Goal: Transaction & Acquisition: Purchase product/service

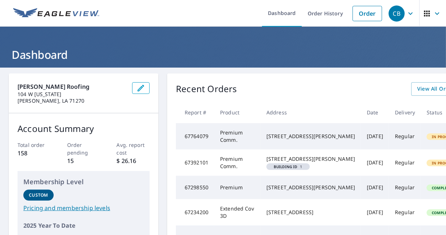
click at [398, 13] on div "CB" at bounding box center [397, 13] width 16 height 16
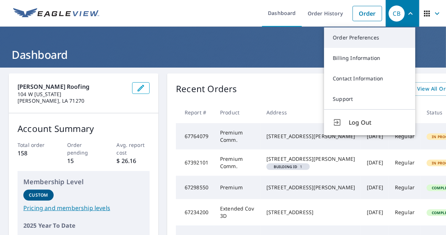
click at [364, 33] on link "Order Preferences" at bounding box center [369, 37] width 91 height 20
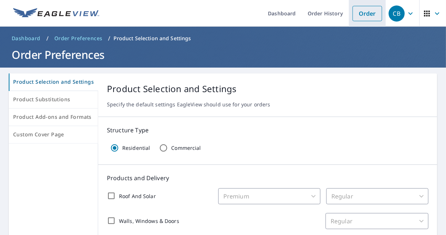
click at [364, 13] on link "Order" at bounding box center [367, 13] width 30 height 15
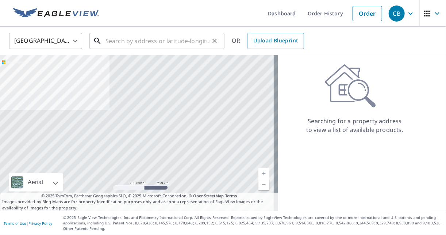
click at [139, 38] on input "text" at bounding box center [157, 41] width 104 height 20
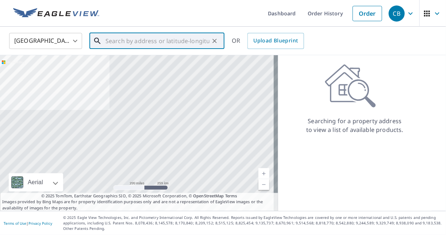
click at [144, 46] on input "text" at bounding box center [157, 41] width 104 height 20
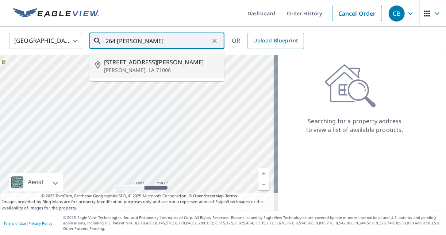
click at [139, 69] on p "[PERSON_NAME], LA 71006" at bounding box center [161, 69] width 115 height 7
type input "[STREET_ADDRESS][PERSON_NAME][PERSON_NAME]"
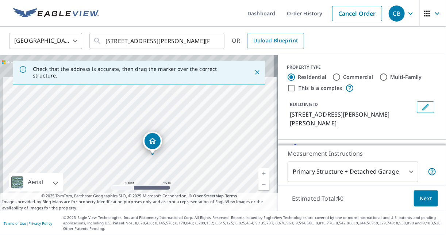
drag, startPoint x: 186, startPoint y: 144, endPoint x: 181, endPoint y: 170, distance: 26.3
click at [181, 170] on div "[STREET_ADDRESS][PERSON_NAME][PERSON_NAME]" at bounding box center [139, 132] width 278 height 155
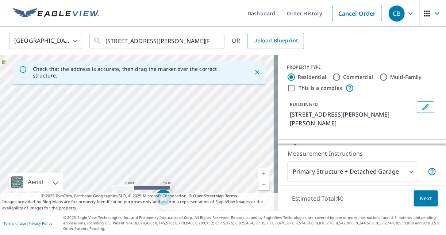
drag, startPoint x: 190, startPoint y: 135, endPoint x: 193, endPoint y: 149, distance: 14.5
click at [193, 149] on div "[STREET_ADDRESS][PERSON_NAME][PERSON_NAME]" at bounding box center [139, 132] width 278 height 155
drag, startPoint x: 192, startPoint y: 159, endPoint x: 192, endPoint y: 151, distance: 7.7
click at [192, 151] on div "[STREET_ADDRESS][PERSON_NAME][PERSON_NAME]" at bounding box center [139, 132] width 278 height 155
drag, startPoint x: 187, startPoint y: 174, endPoint x: 187, endPoint y: 158, distance: 15.7
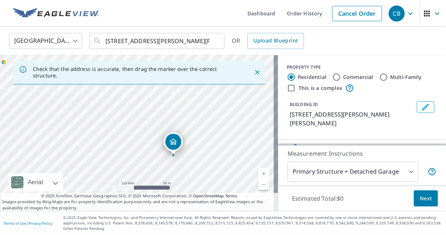
click at [187, 158] on div "[STREET_ADDRESS][PERSON_NAME][PERSON_NAME]" at bounding box center [139, 132] width 278 height 155
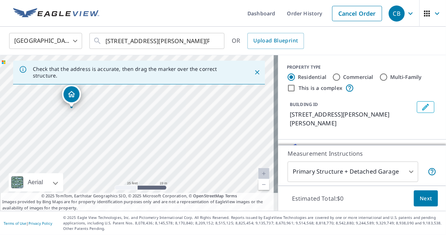
drag, startPoint x: 197, startPoint y: 165, endPoint x: 155, endPoint y: 117, distance: 64.1
click at [155, 117] on div "[STREET_ADDRESS][PERSON_NAME][PERSON_NAME]" at bounding box center [139, 132] width 278 height 155
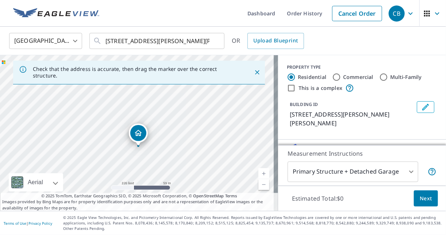
drag, startPoint x: 155, startPoint y: 117, endPoint x: 158, endPoint y: 148, distance: 31.9
click at [158, 148] on div "[STREET_ADDRESS][PERSON_NAME][PERSON_NAME]" at bounding box center [139, 132] width 278 height 155
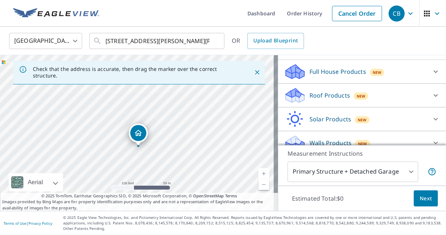
click at [324, 91] on p "Roof Products" at bounding box center [329, 95] width 40 height 9
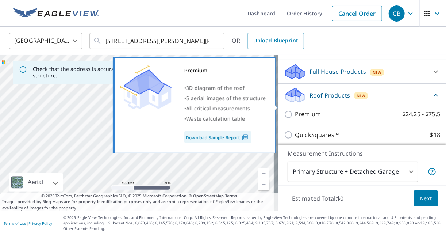
click at [301, 109] on p "Premium" at bounding box center [308, 113] width 26 height 9
click at [295, 110] on input "Premium $24.25 - $75.5" at bounding box center [289, 114] width 11 height 9
checkbox input "true"
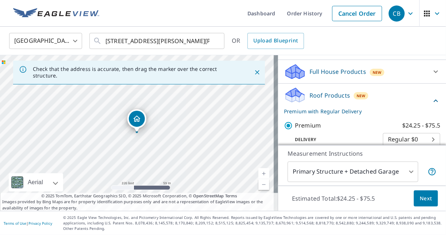
click at [426, 197] on span "Next" at bounding box center [426, 198] width 12 height 9
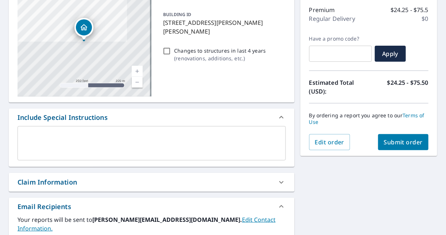
scroll to position [117, 0]
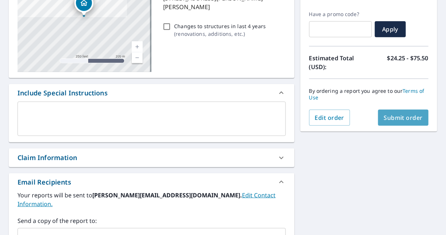
click at [394, 113] on button "Submit order" at bounding box center [403, 117] width 51 height 16
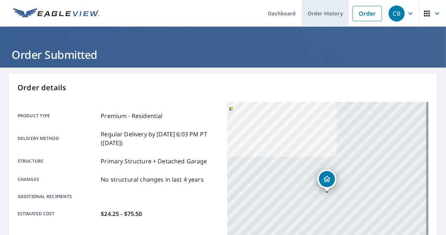
click at [310, 15] on link "Order History" at bounding box center [325, 13] width 47 height 27
